Goal: Information Seeking & Learning: Check status

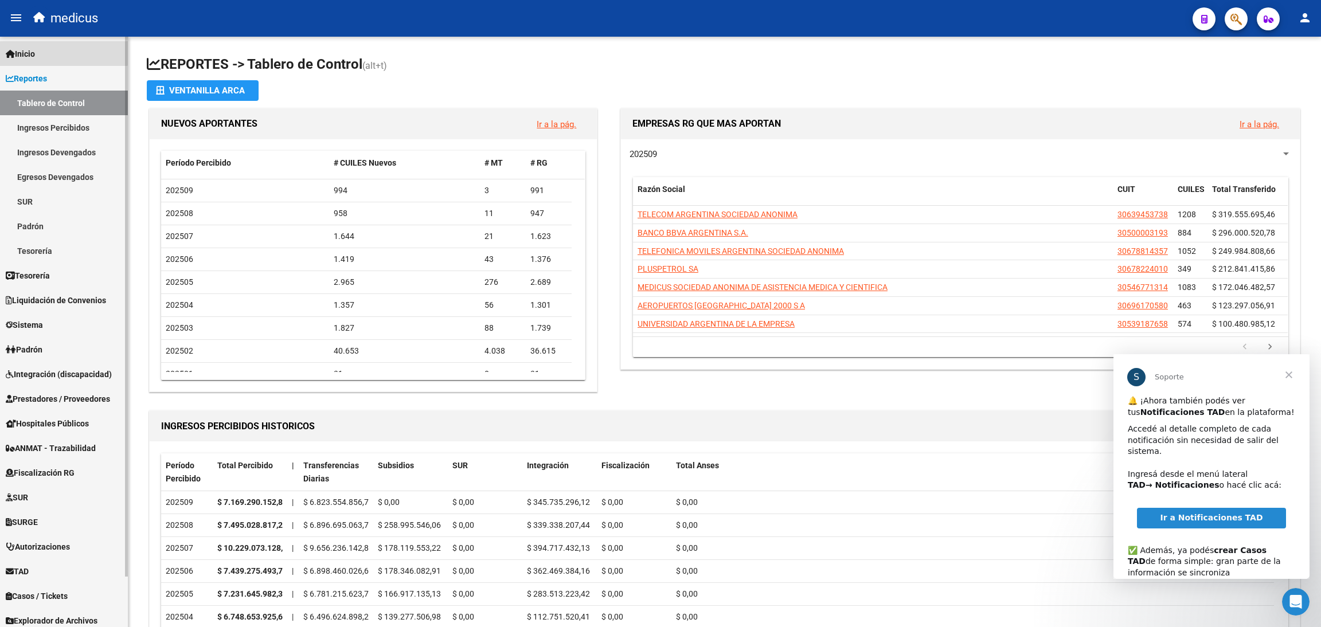
click at [51, 49] on link "Inicio" at bounding box center [64, 53] width 128 height 25
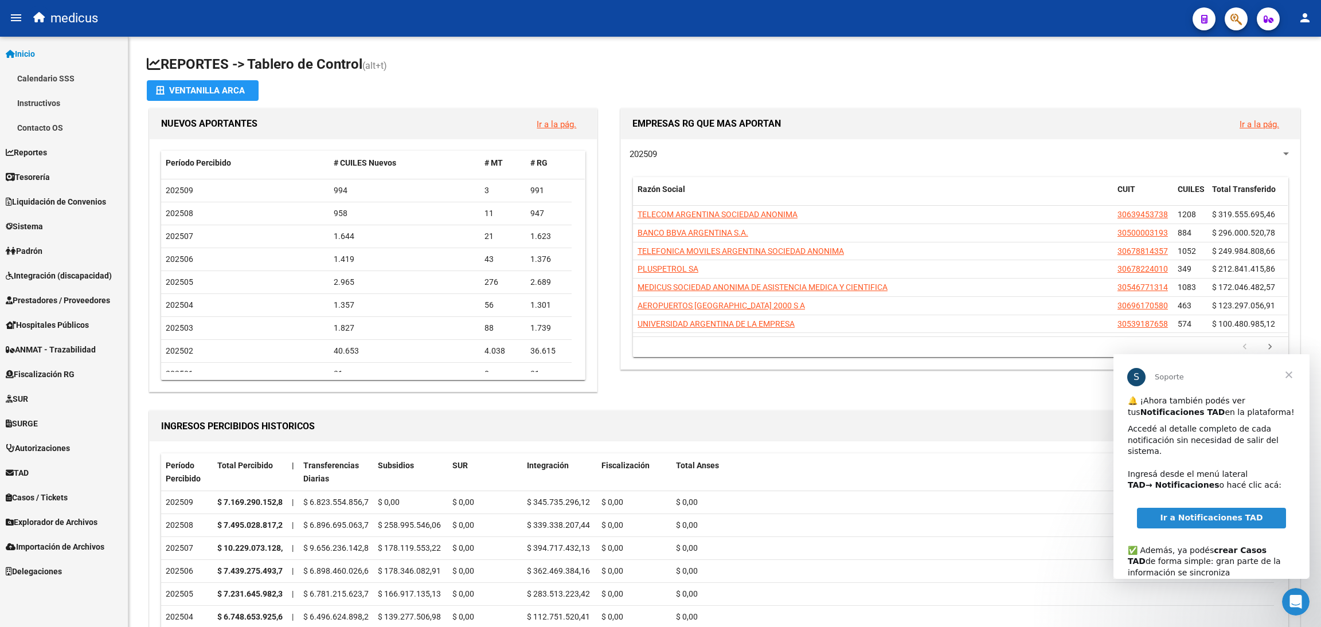
click at [51, 49] on link "Inicio" at bounding box center [64, 53] width 128 height 25
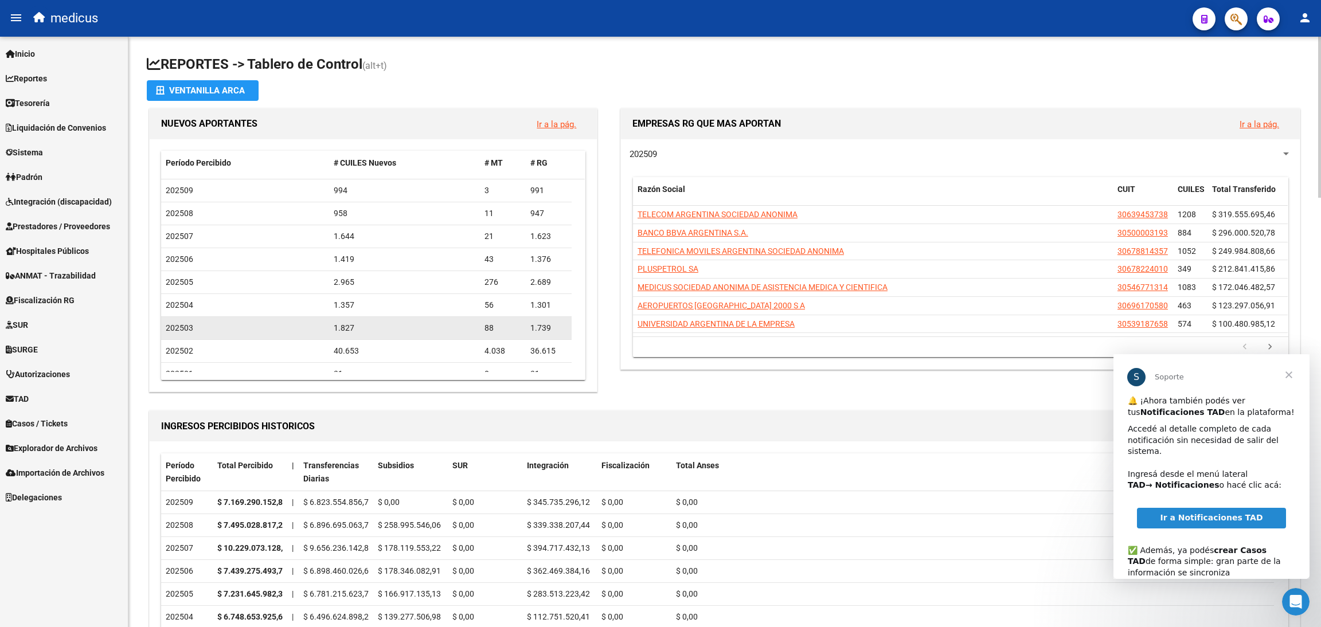
scroll to position [17, 0]
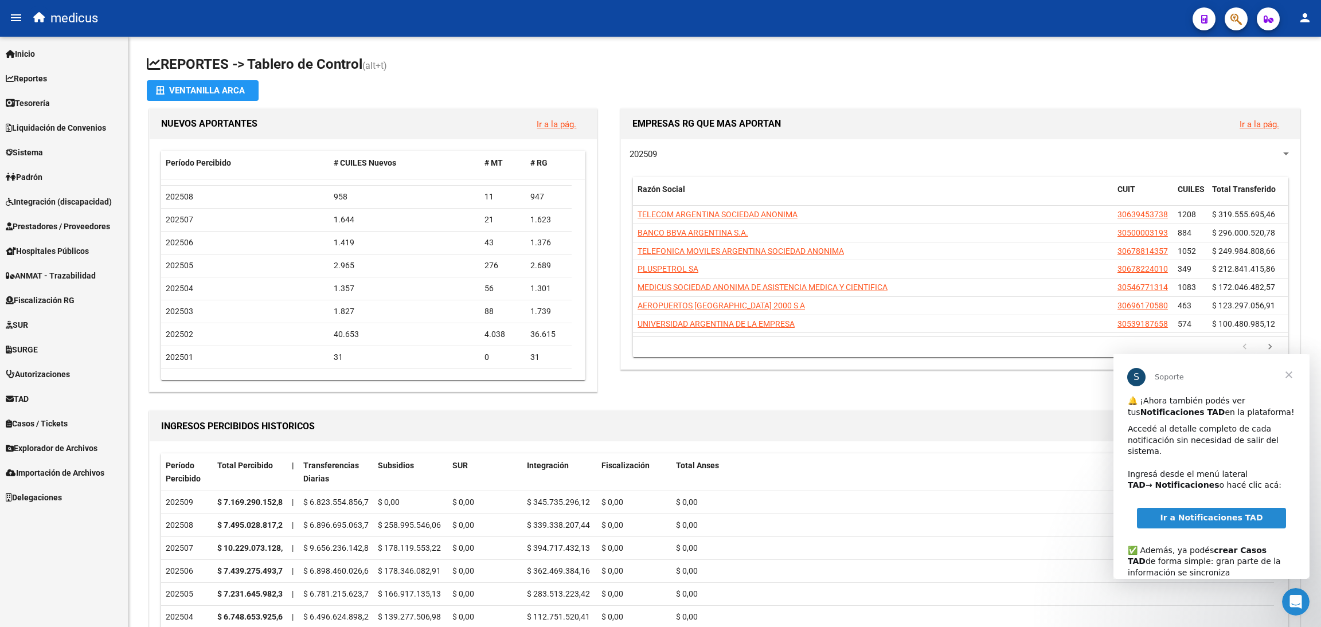
click at [54, 166] on link "Padrón" at bounding box center [64, 177] width 128 height 25
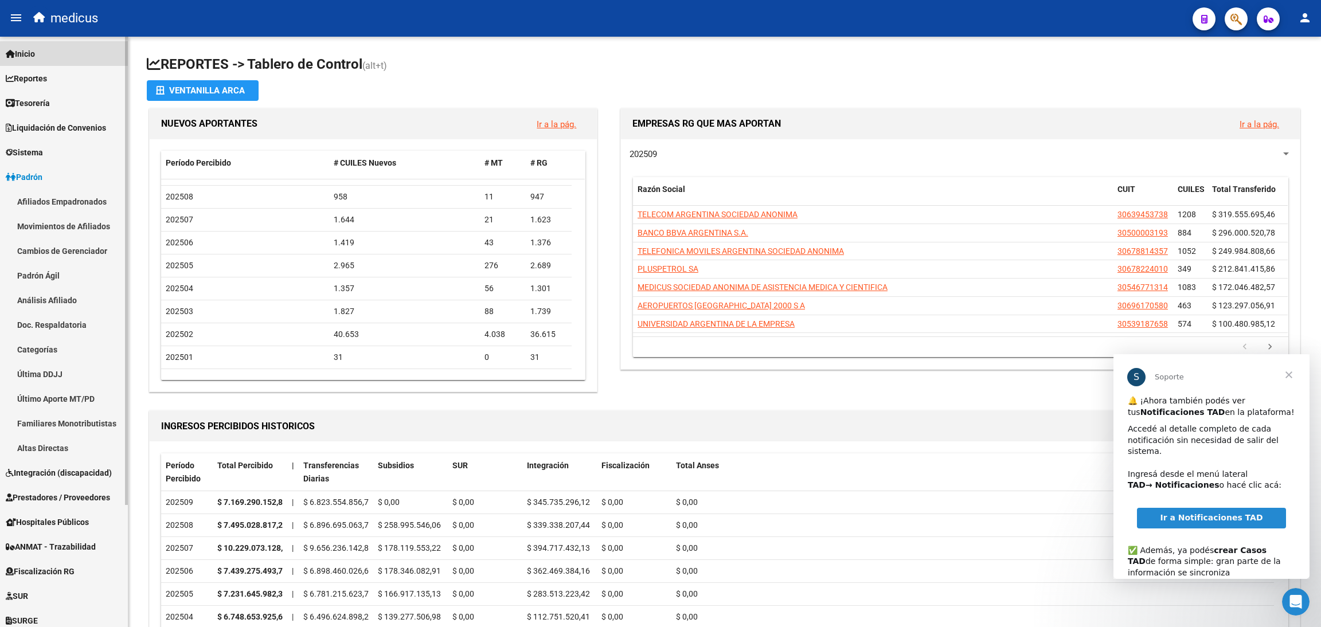
click at [33, 48] on span "Inicio" at bounding box center [20, 54] width 29 height 13
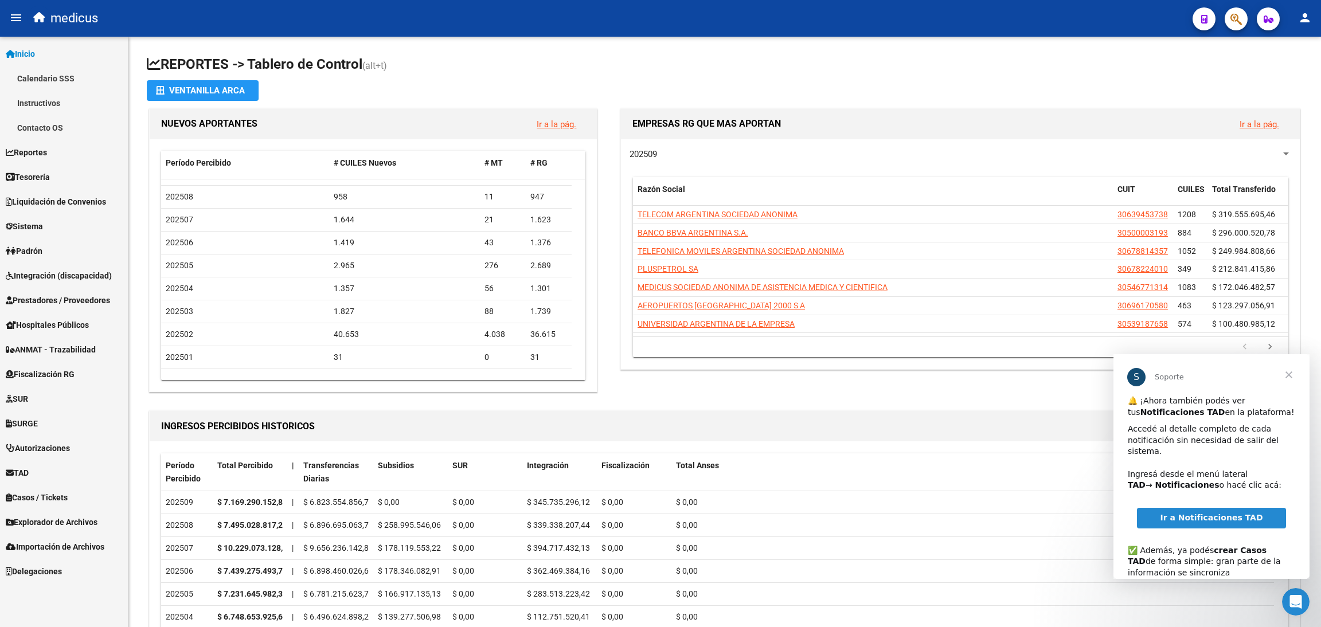
click at [35, 50] on span "Inicio" at bounding box center [20, 54] width 29 height 13
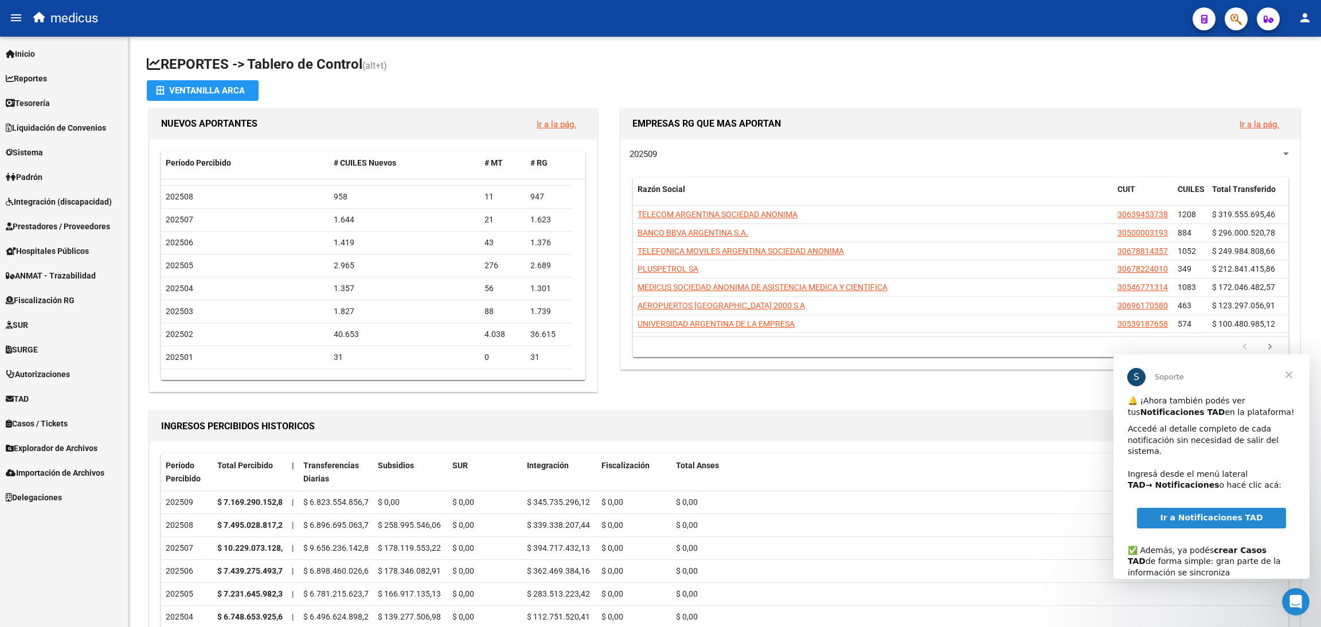
click at [47, 76] on span "Reportes" at bounding box center [26, 78] width 41 height 13
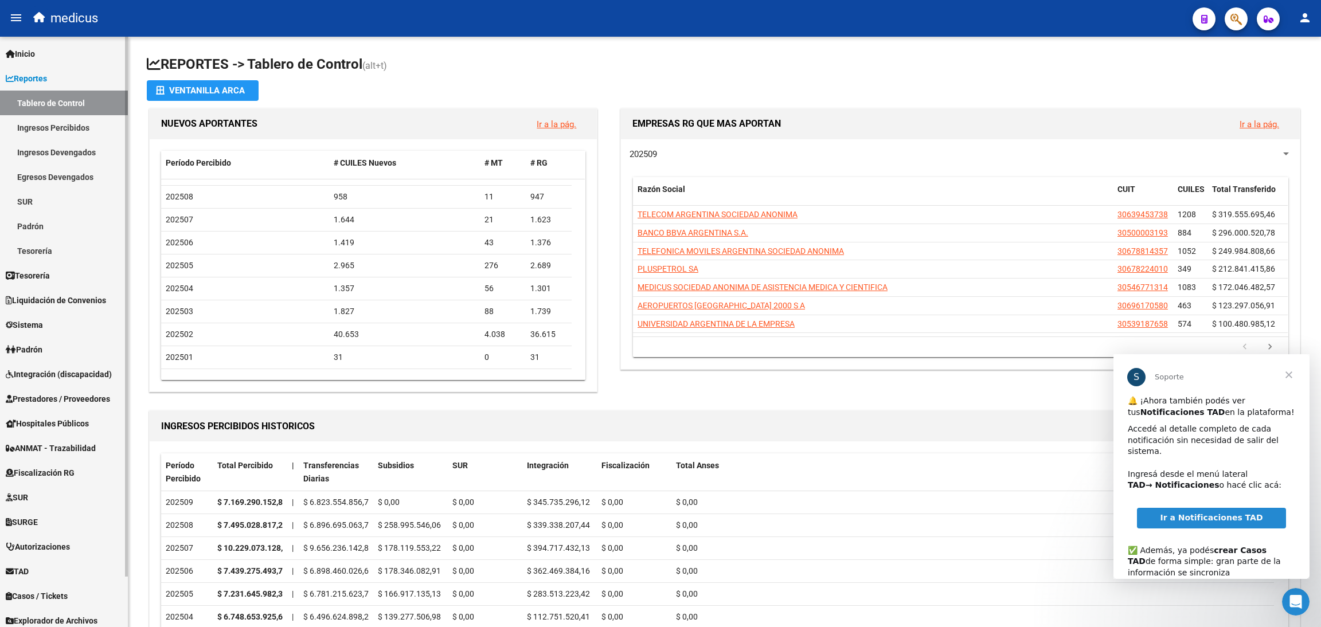
click at [51, 227] on link "Padrón" at bounding box center [64, 226] width 128 height 25
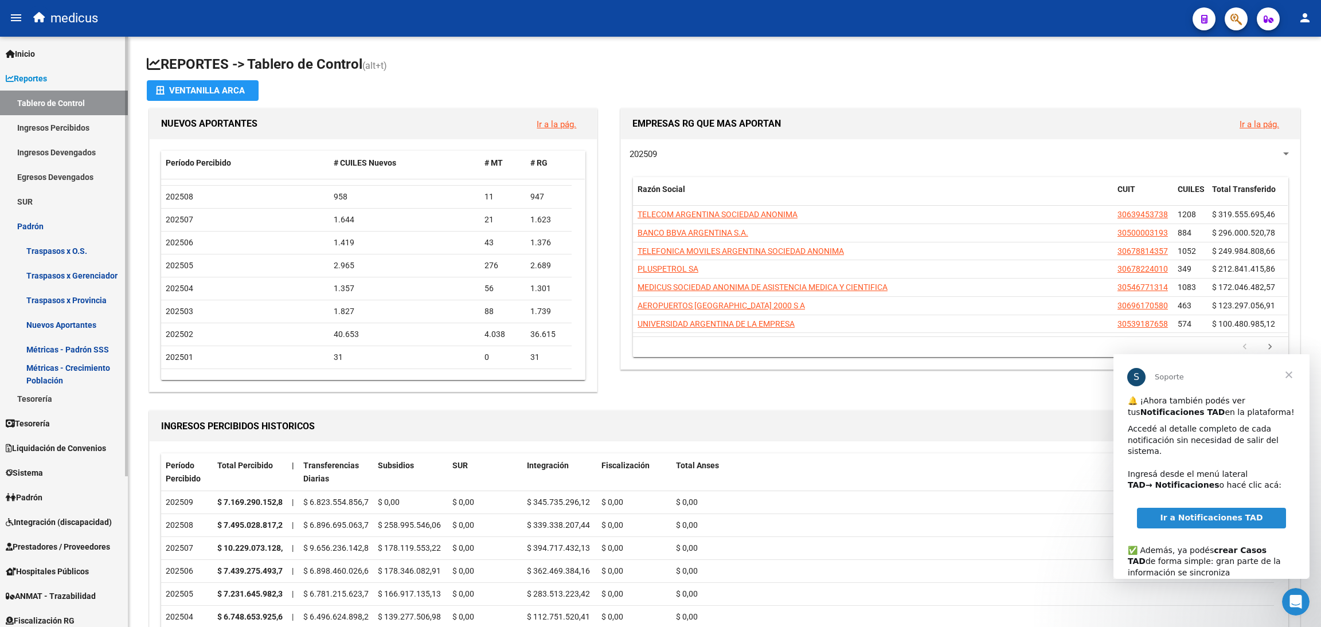
click at [64, 236] on link "Padrón" at bounding box center [64, 226] width 128 height 25
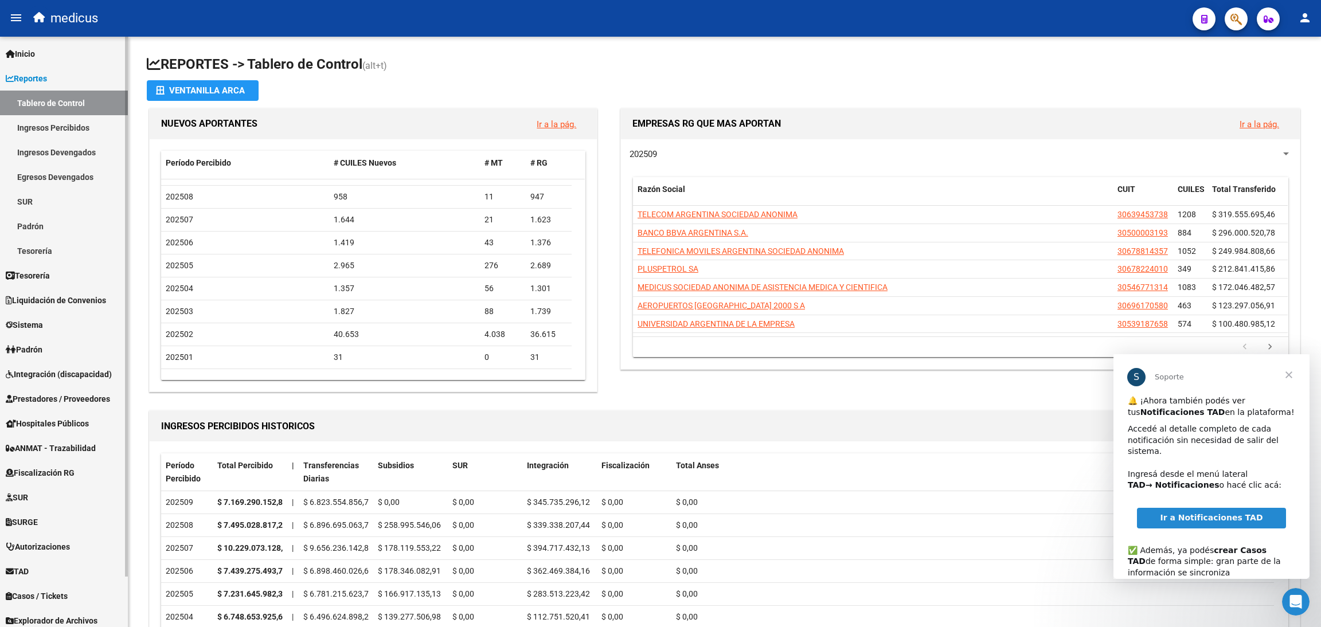
click at [56, 221] on link "Padrón" at bounding box center [64, 226] width 128 height 25
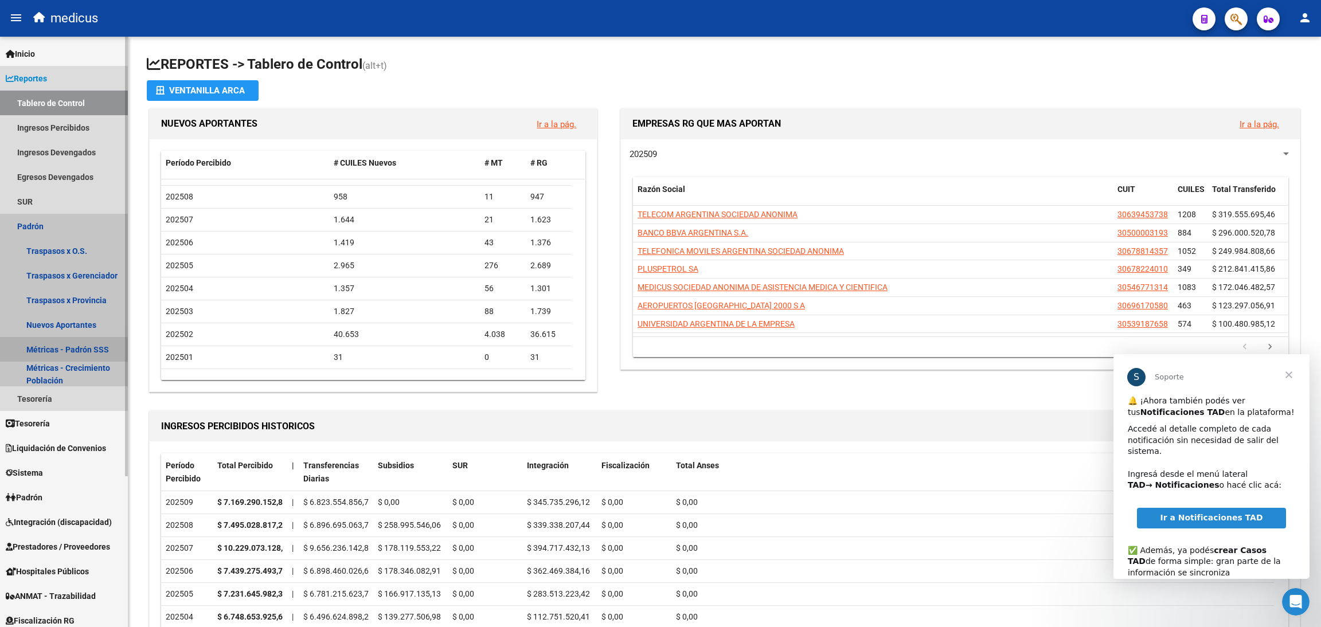
click at [68, 349] on link "Métricas - Padrón SSS" at bounding box center [64, 349] width 128 height 25
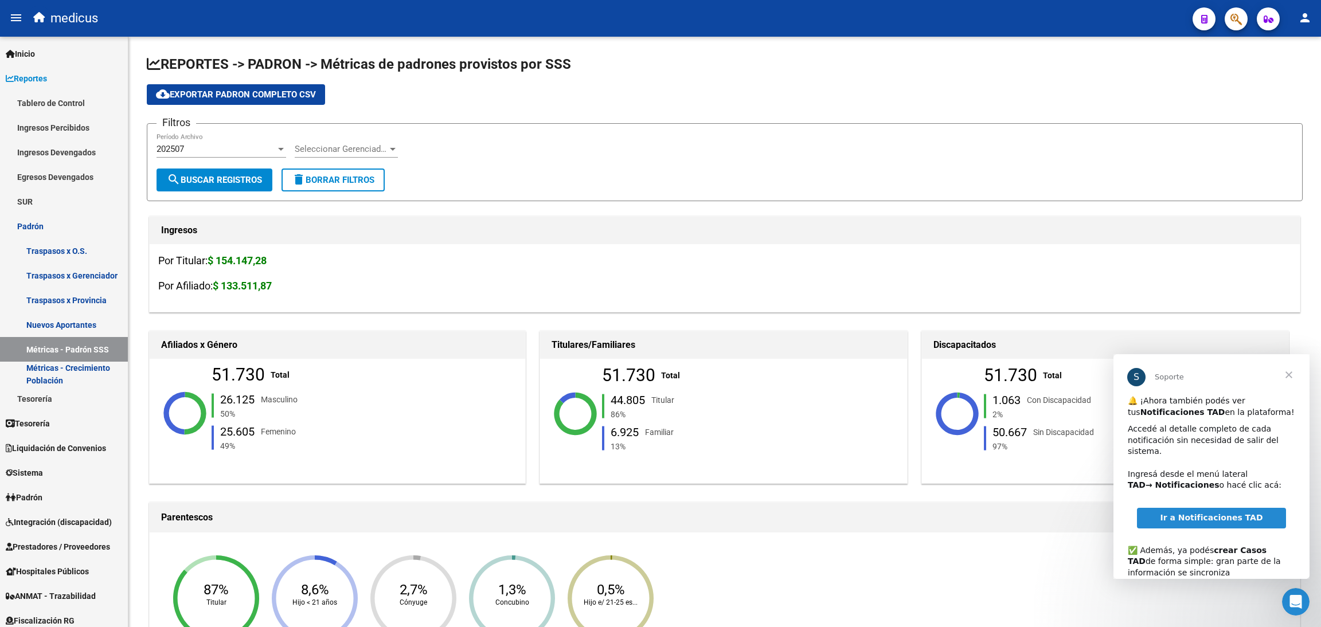
click at [1287, 375] on span "Cerrar" at bounding box center [1288, 374] width 41 height 41
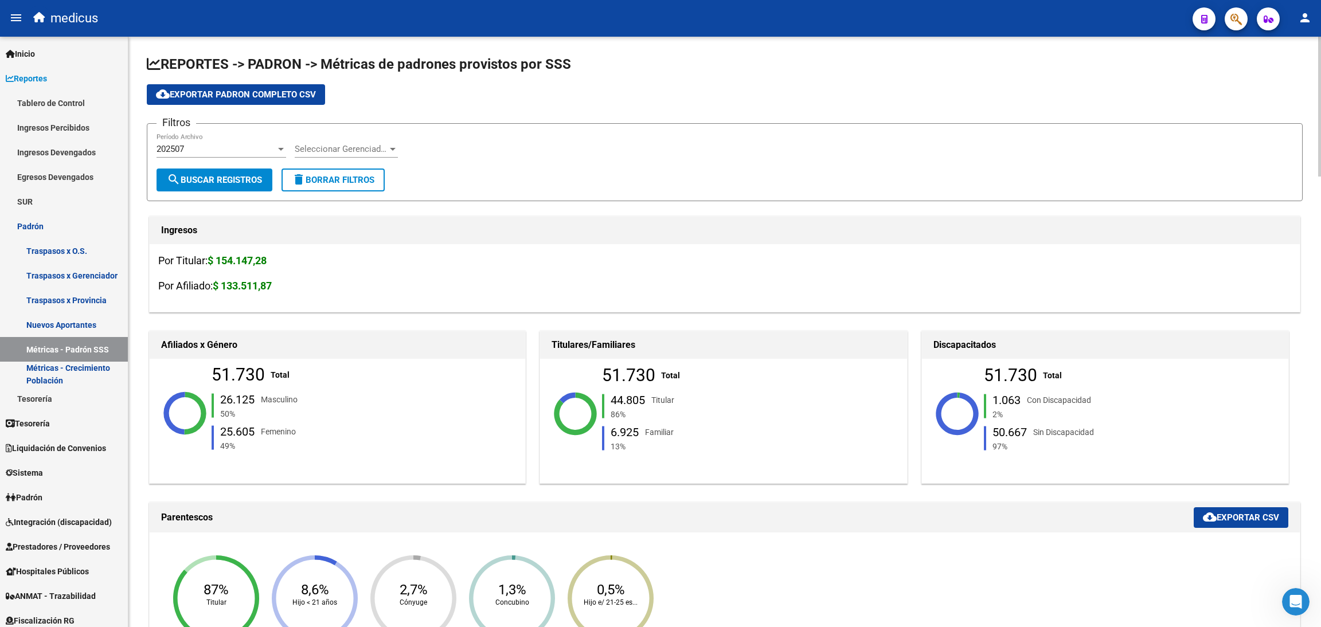
click at [396, 141] on div "Seleccionar Gerenciador Seleccionar Gerenciador" at bounding box center [346, 145] width 103 height 25
click at [539, 154] on div at bounding box center [660, 313] width 1321 height 627
click at [402, 148] on app-drop-down-list "Seleccionar Gerenciador Seleccionar Gerenciador" at bounding box center [351, 151] width 112 height 36
click at [395, 148] on div at bounding box center [393, 149] width 6 height 3
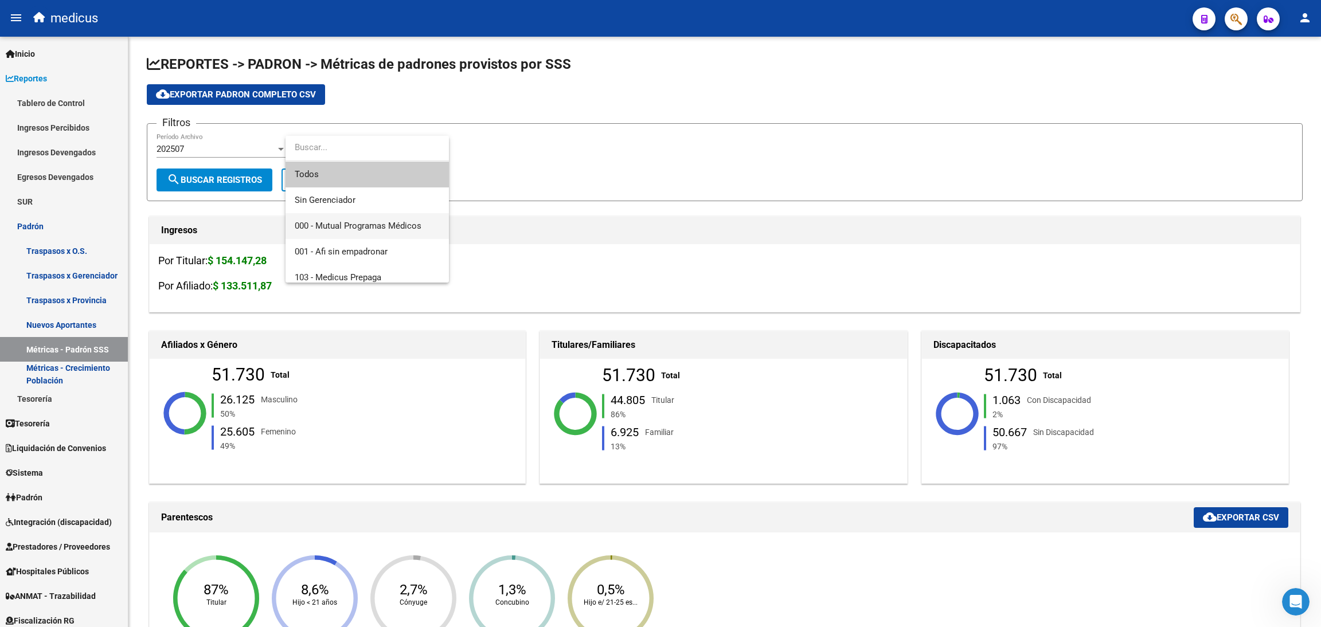
scroll to position [60, 0]
click at [367, 166] on span "000 - Mutual Programas Médicos" at bounding box center [358, 166] width 127 height 10
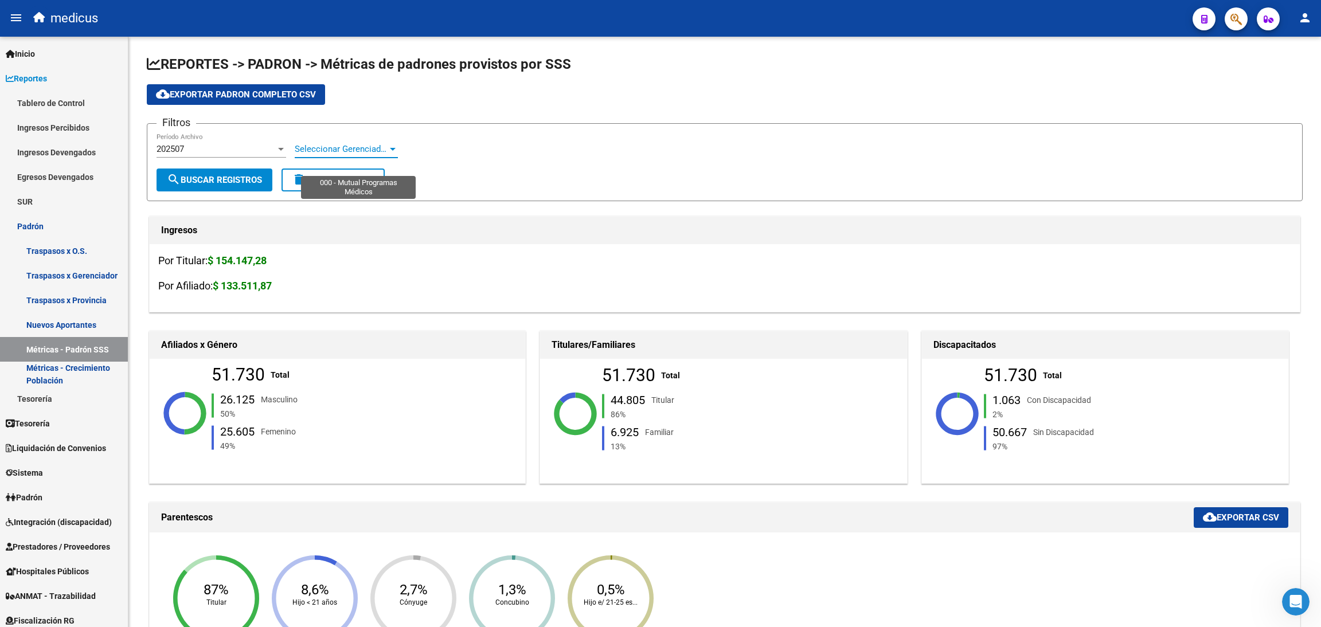
scroll to position [51, 0]
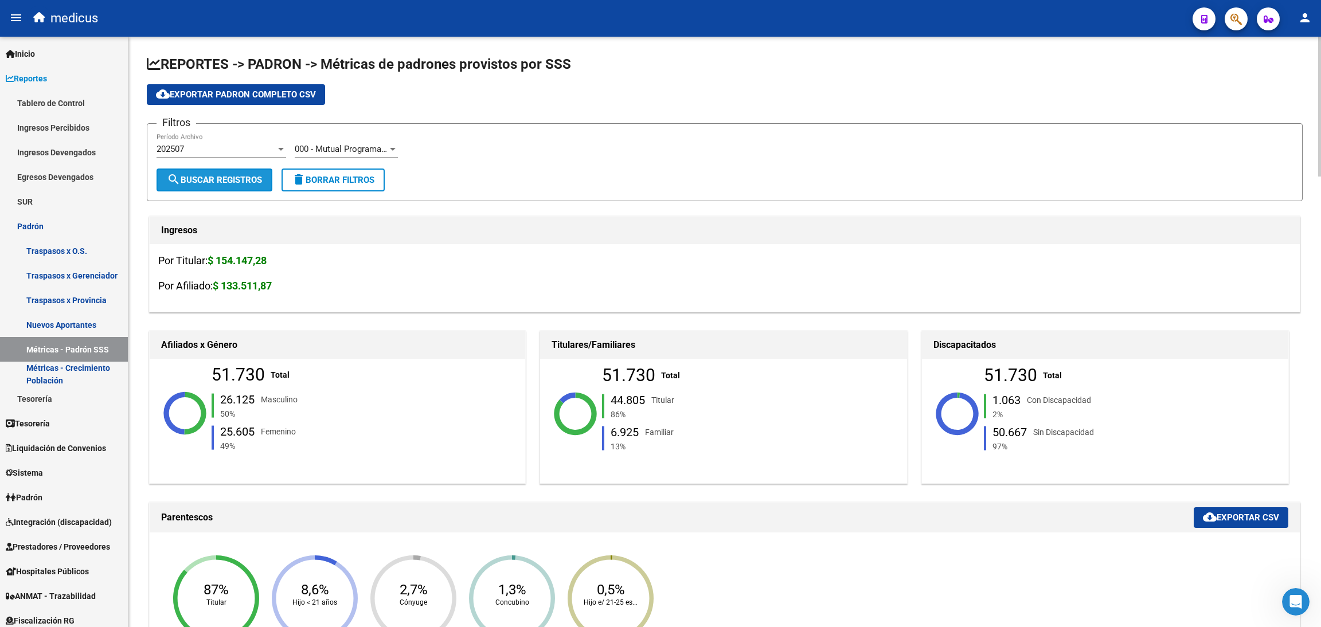
click at [221, 170] on button "search Buscar Registros" at bounding box center [214, 180] width 116 height 23
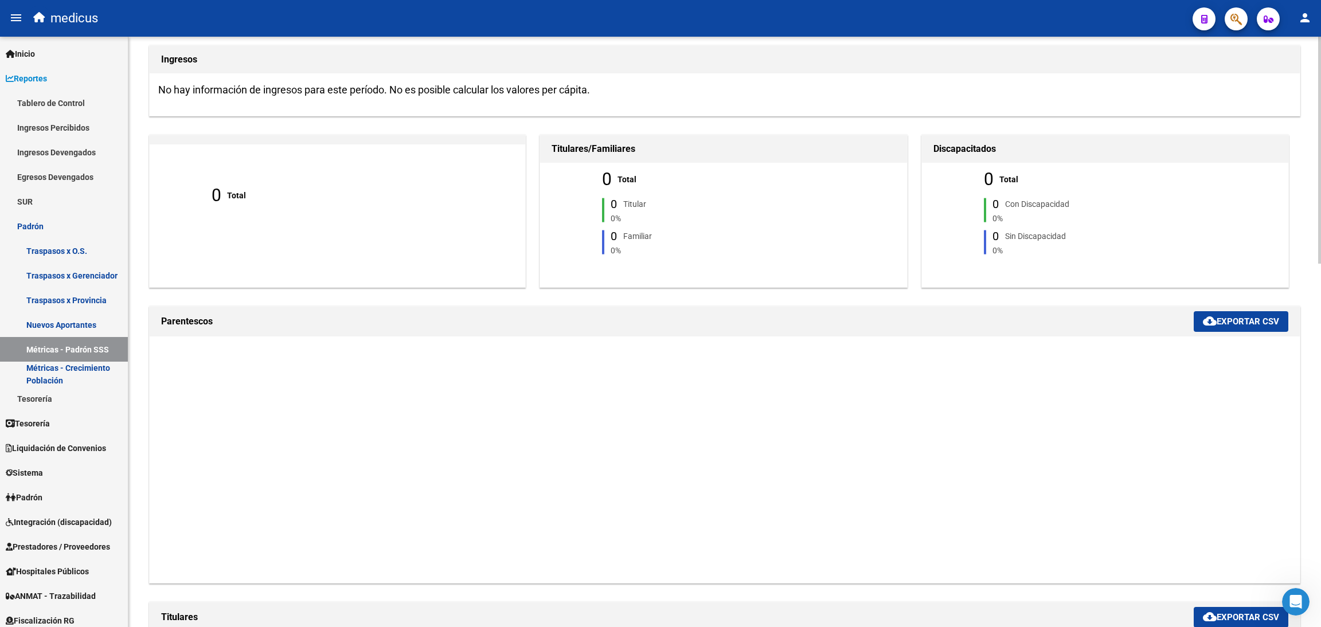
scroll to position [0, 0]
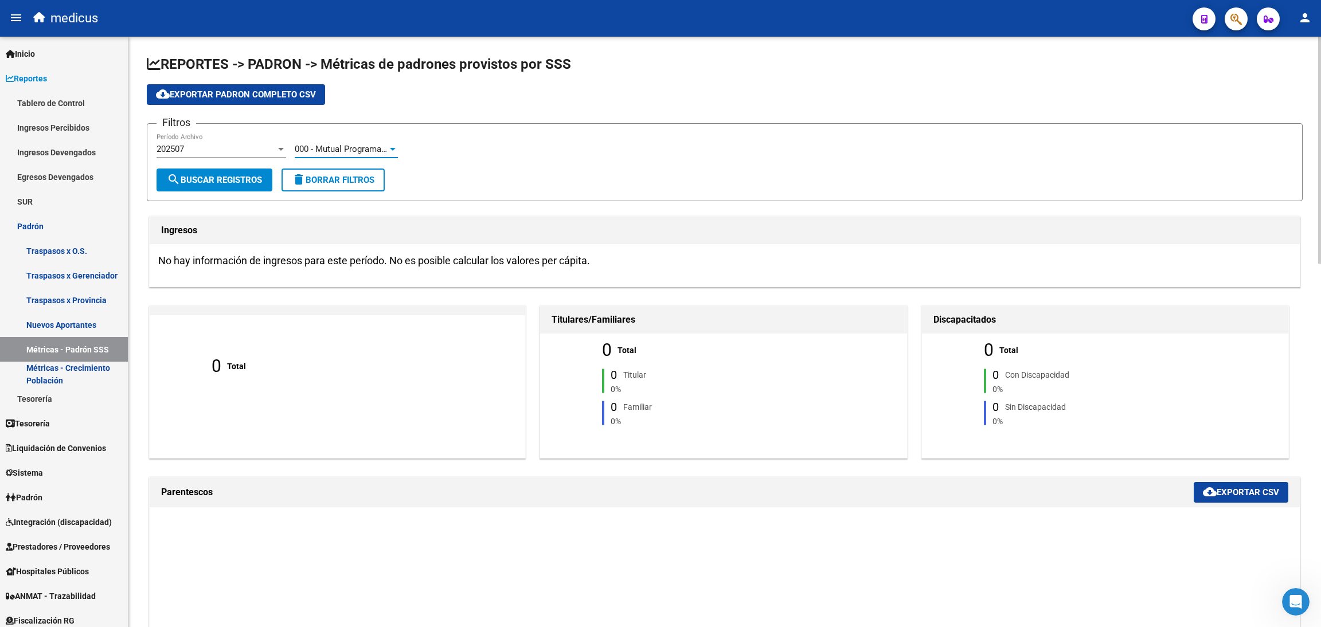
click at [379, 149] on span "000 - Mutual Programas Médicos" at bounding box center [358, 149] width 127 height 10
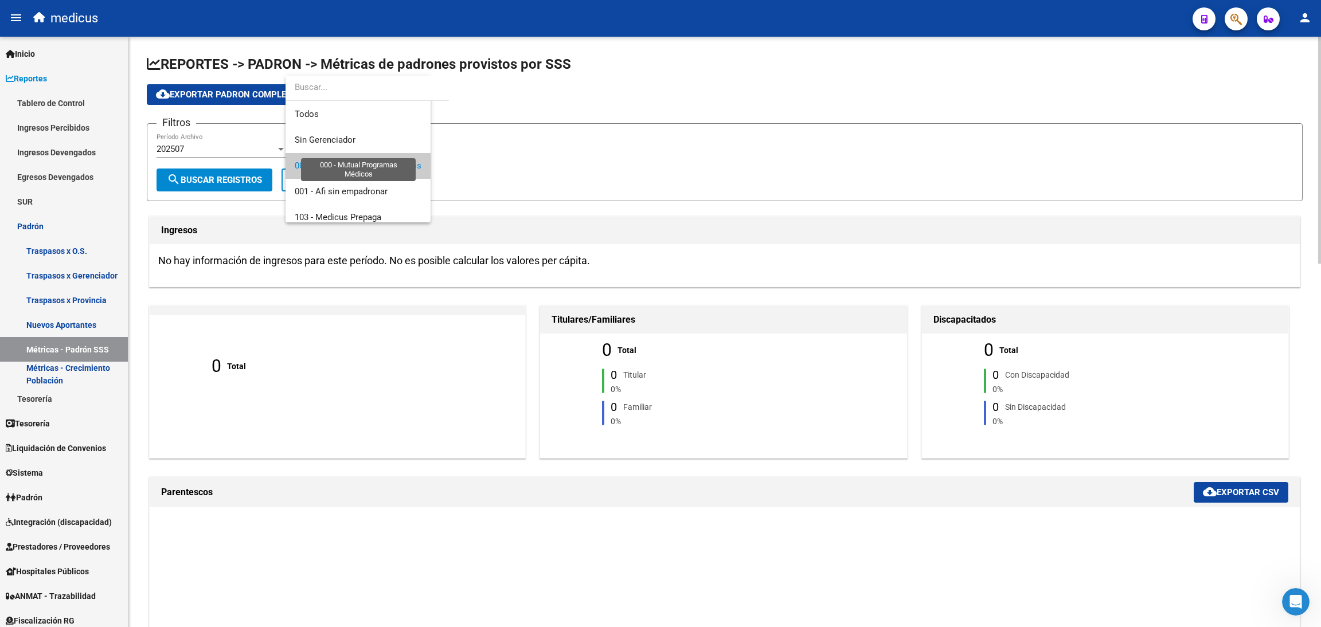
scroll to position [17, 0]
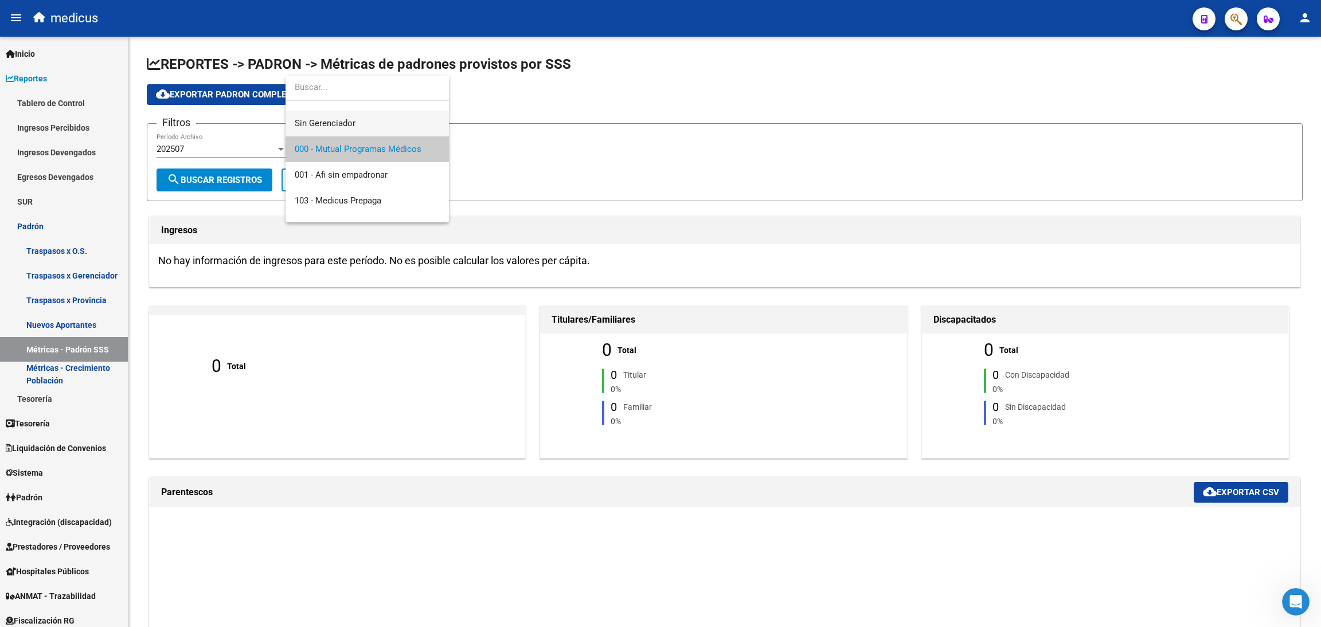
click at [365, 124] on span "Sin Gerenciador" at bounding box center [367, 124] width 145 height 26
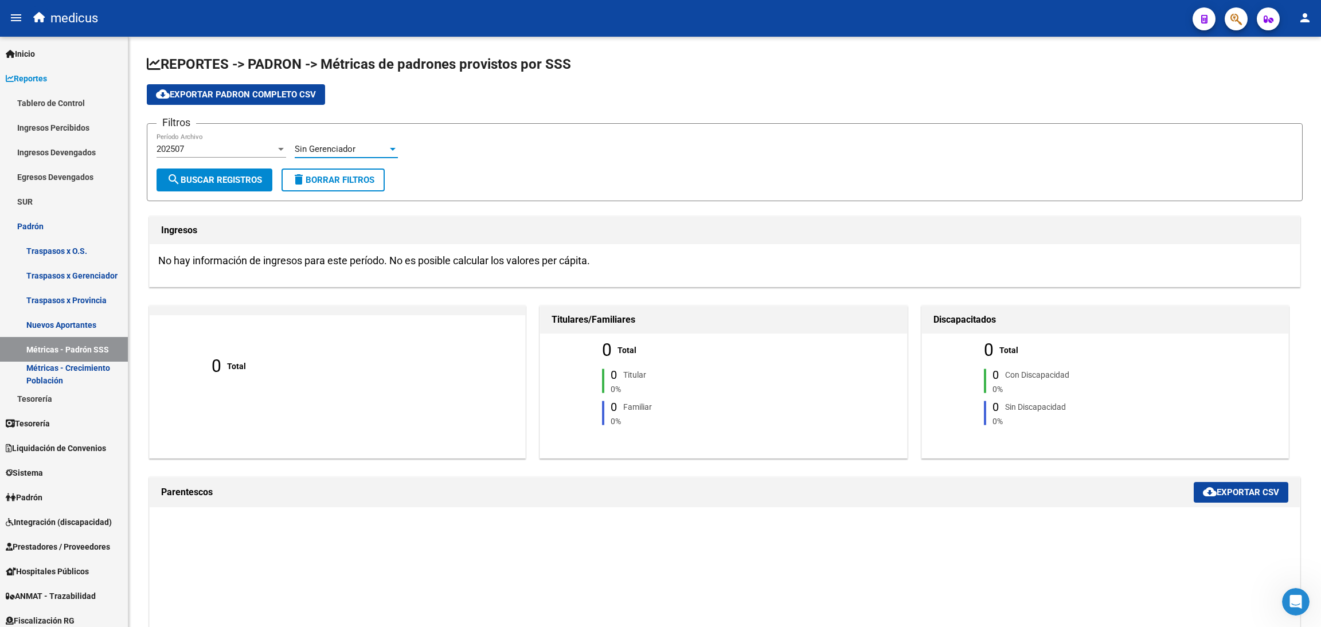
scroll to position [26, 0]
click at [245, 175] on span "search Buscar Registros" at bounding box center [214, 180] width 95 height 10
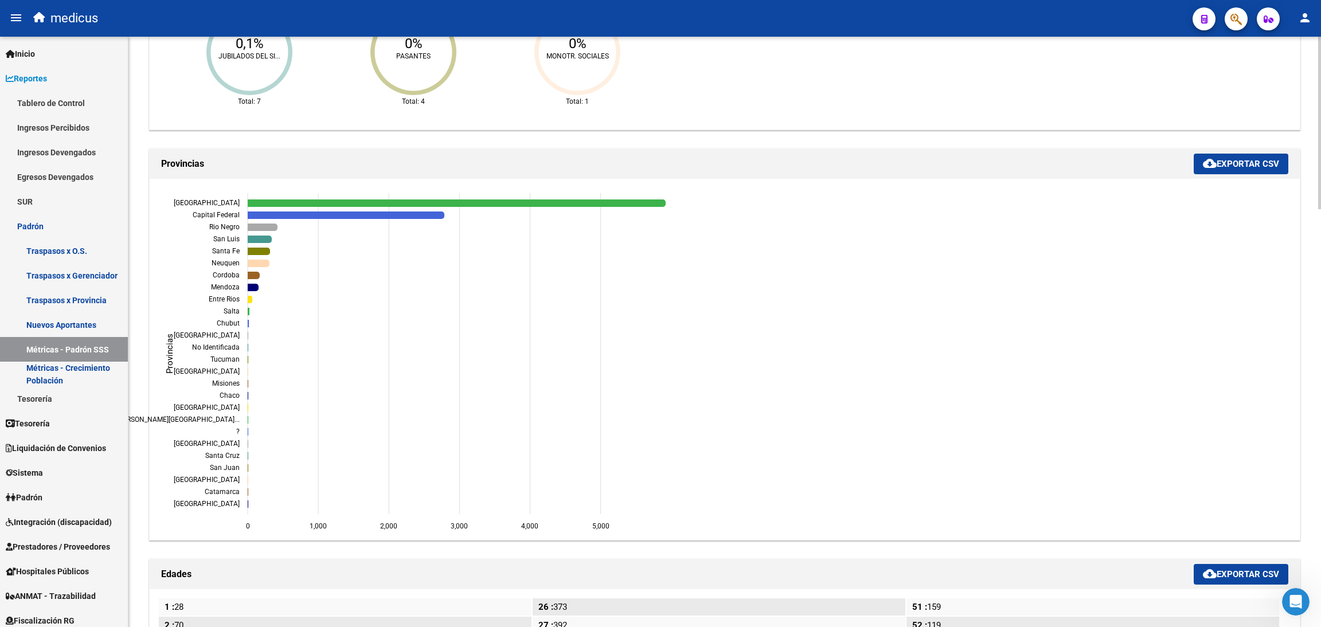
scroll to position [1031, 0]
